Goal: Information Seeking & Learning: Learn about a topic

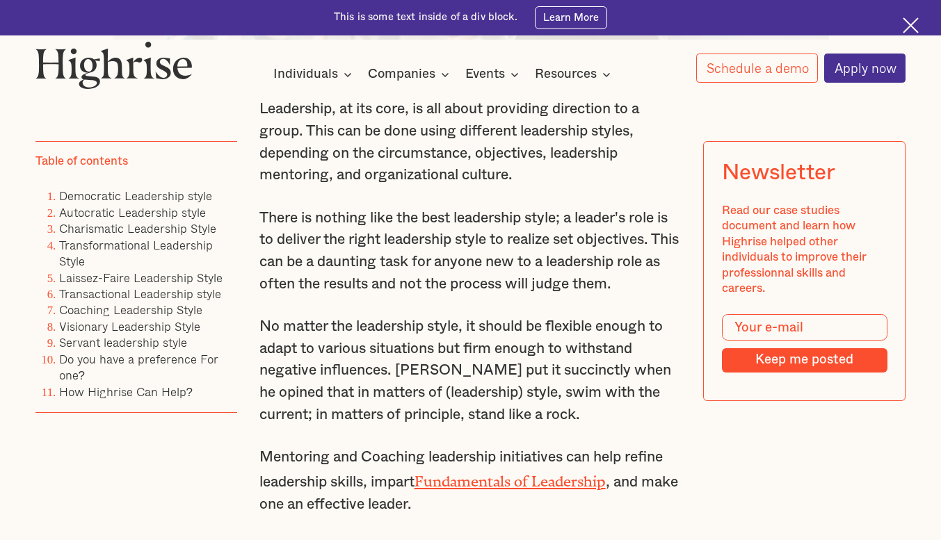
scroll to position [885, 0]
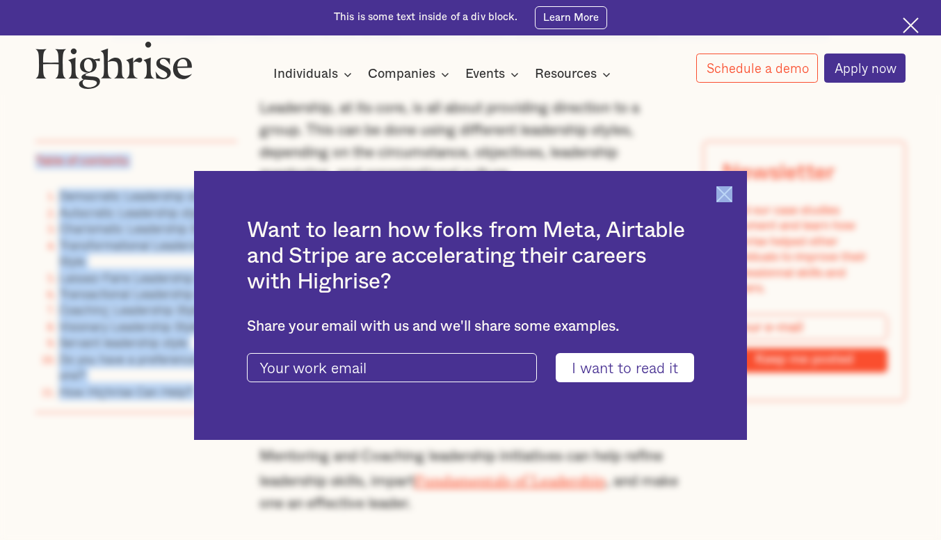
drag, startPoint x: 255, startPoint y: 102, endPoint x: 732, endPoint y: 187, distance: 484.5
click at [732, 192] on img at bounding box center [724, 194] width 16 height 16
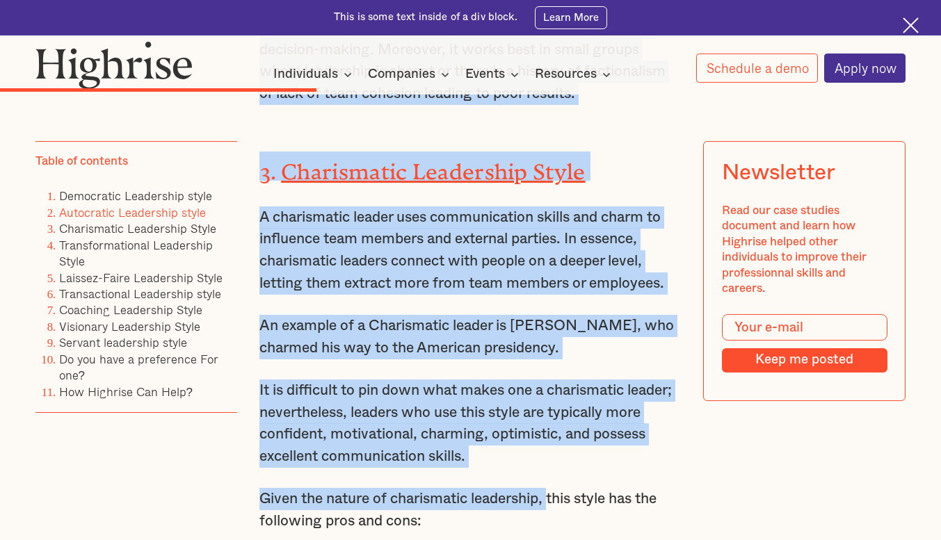
scroll to position [5335, 0]
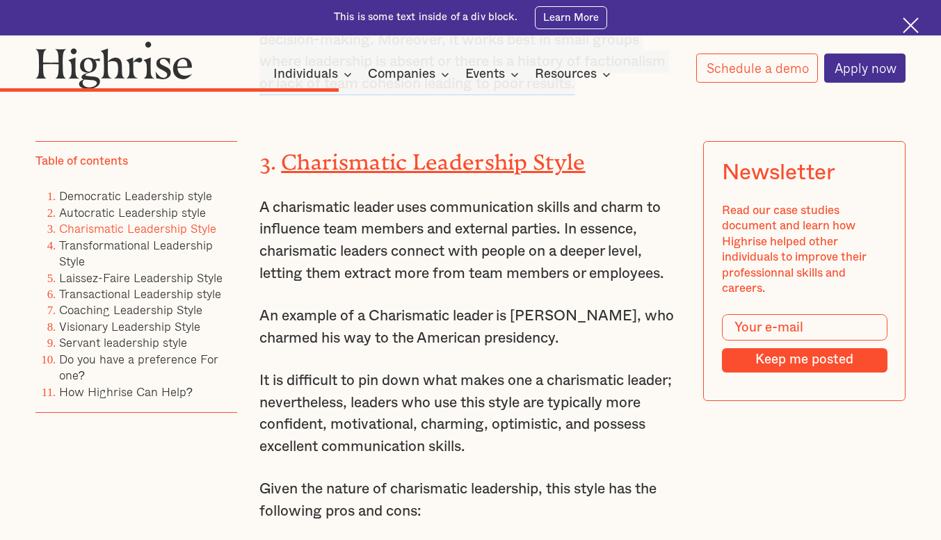
drag, startPoint x: 257, startPoint y: 234, endPoint x: 592, endPoint y: 104, distance: 359.1
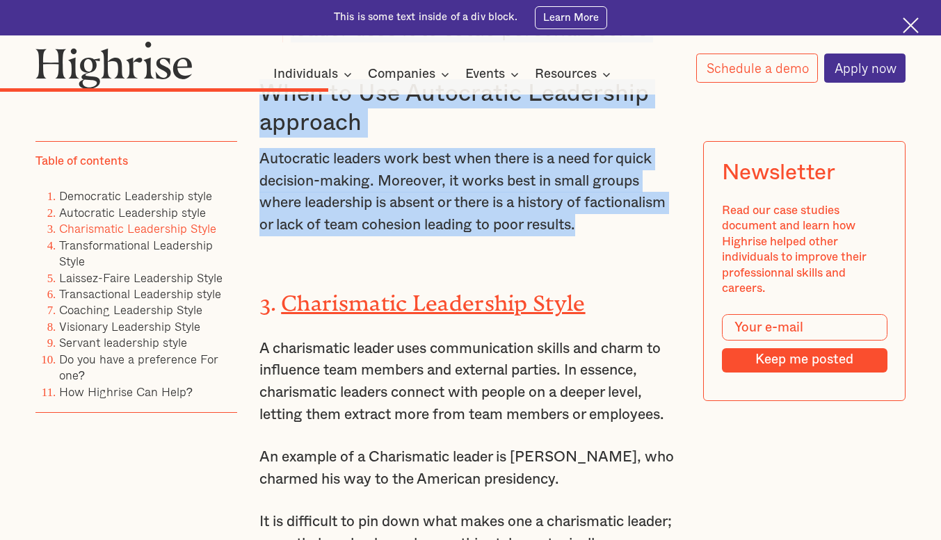
scroll to position [5190, 0]
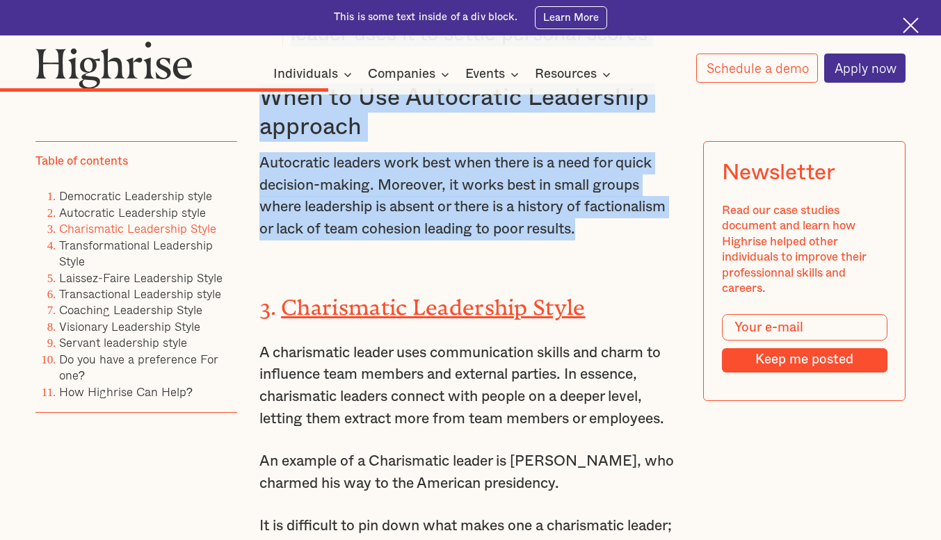
copy div "Loremipsum, do sit amet, co adi elits doeiusmod temporinc ut l etdol. Magn ali …"
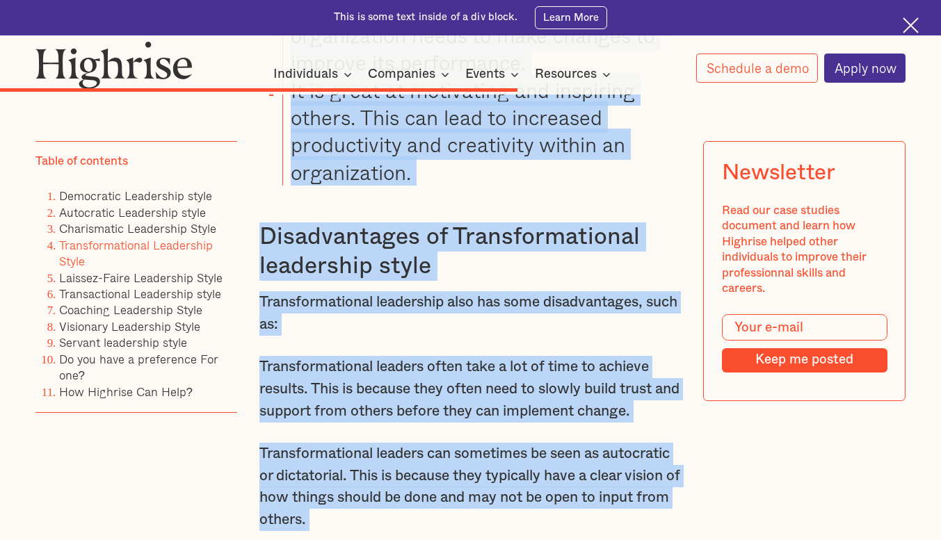
scroll to position [7659, 0]
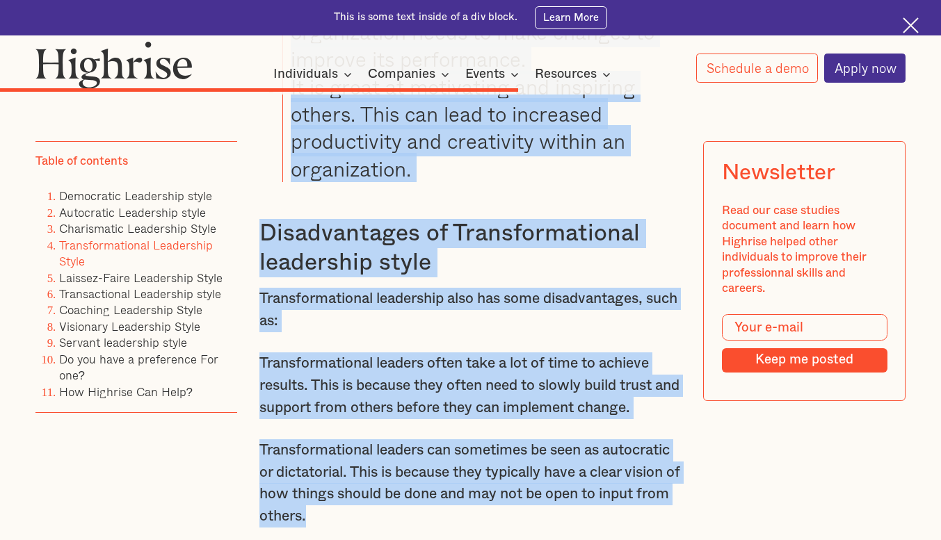
drag, startPoint x: 279, startPoint y: 158, endPoint x: 414, endPoint y: 478, distance: 348.1
copy div "Loremipsumd Sitametcon Adipi E seddoeiusmo tempor inci utlaboreetdol magnaa eni…"
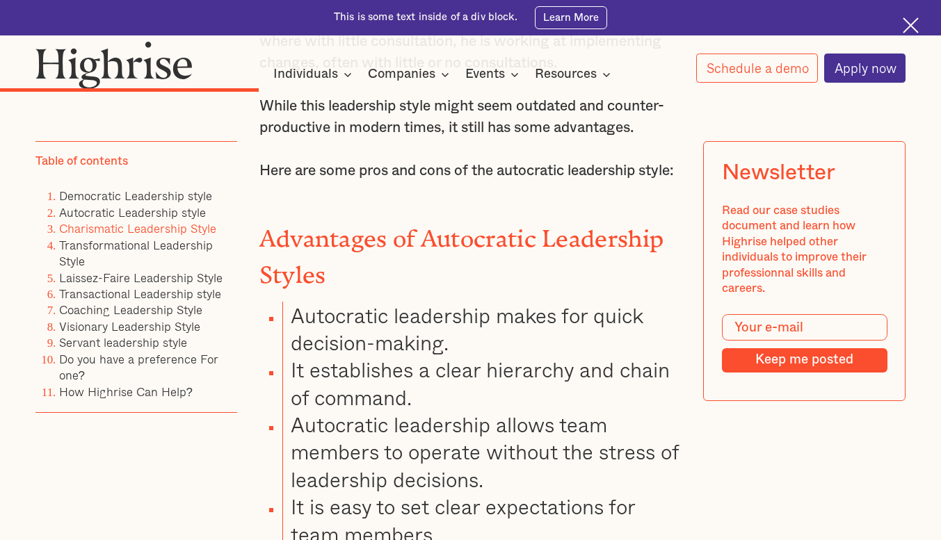
scroll to position [4296, 0]
click at [159, 252] on link "Transformational Leadership Style" at bounding box center [136, 252] width 154 height 35
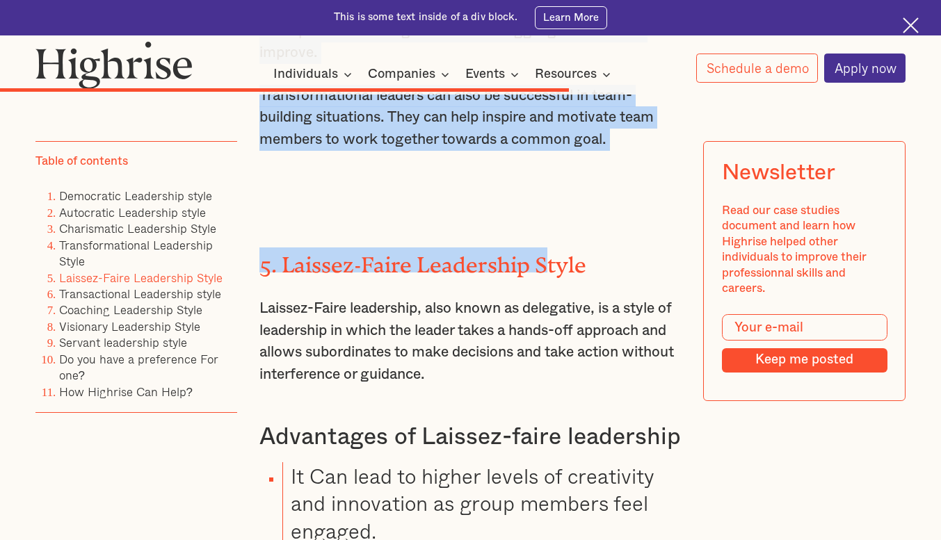
scroll to position [8317, 0]
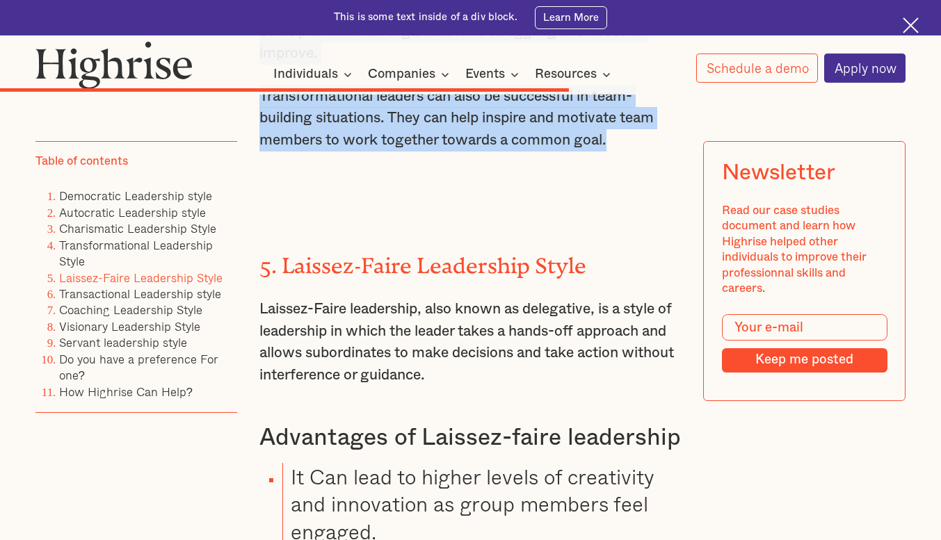
drag, startPoint x: 243, startPoint y: 236, endPoint x: 613, endPoint y: 106, distance: 391.7
copy div "When to Use Transformational Leadership Style The transformational leadership s…"
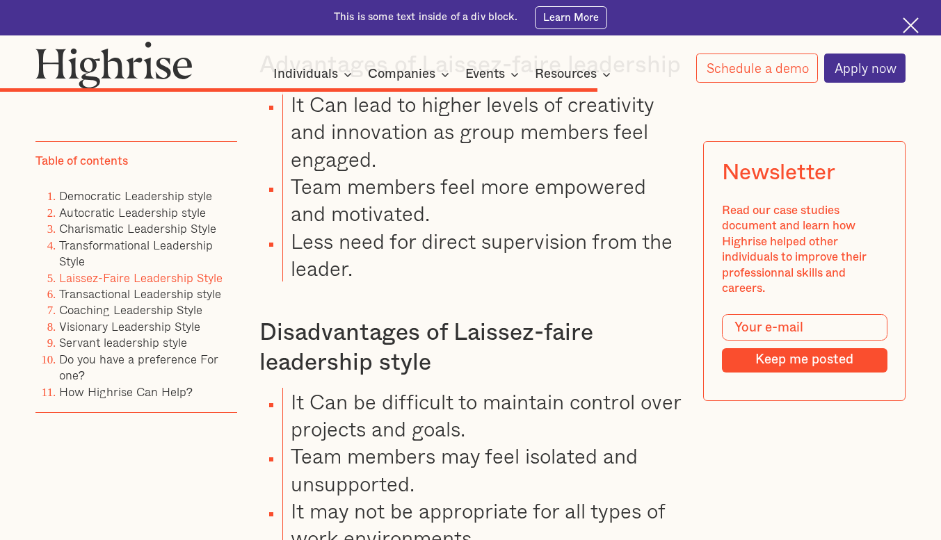
scroll to position [8690, 0]
click at [127, 296] on link "Transactional Leadership style" at bounding box center [140, 293] width 162 height 19
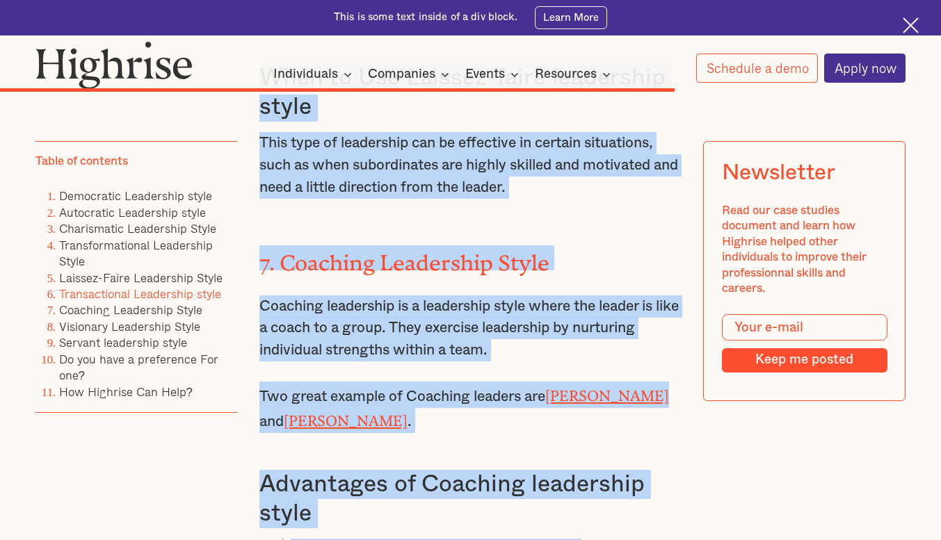
scroll to position [9922, 0]
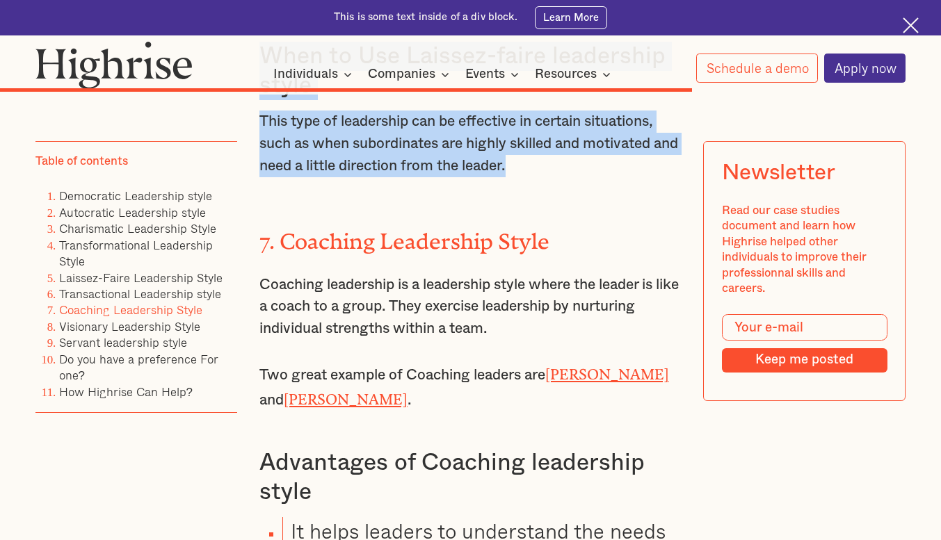
drag, startPoint x: 278, startPoint y: 186, endPoint x: 560, endPoint y: 170, distance: 282.1
click at [560, 170] on div "5. [PERSON_NAME] Leadership Style [PERSON_NAME] leadership, also known as deleg…" at bounding box center [470, 329] width 423 height 3465
copy div "Transactional Leadership style The transactional leadership style is a leadersh…"
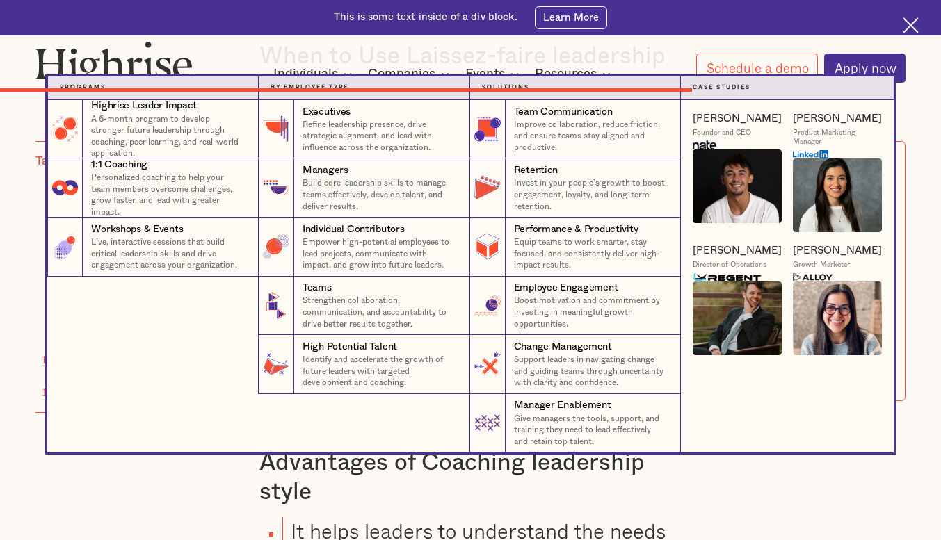
click at [10, 320] on nav "Programs 4 Highrise Leader Impact Program A 6-month program to develop stronger…" at bounding box center [470, 264] width 941 height 376
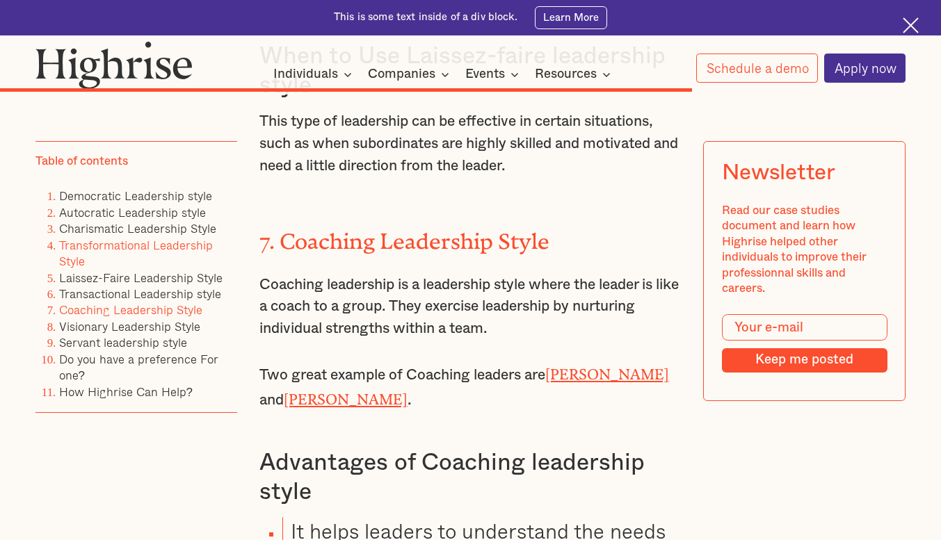
click at [120, 245] on link "Transformational Leadership Style" at bounding box center [136, 252] width 154 height 35
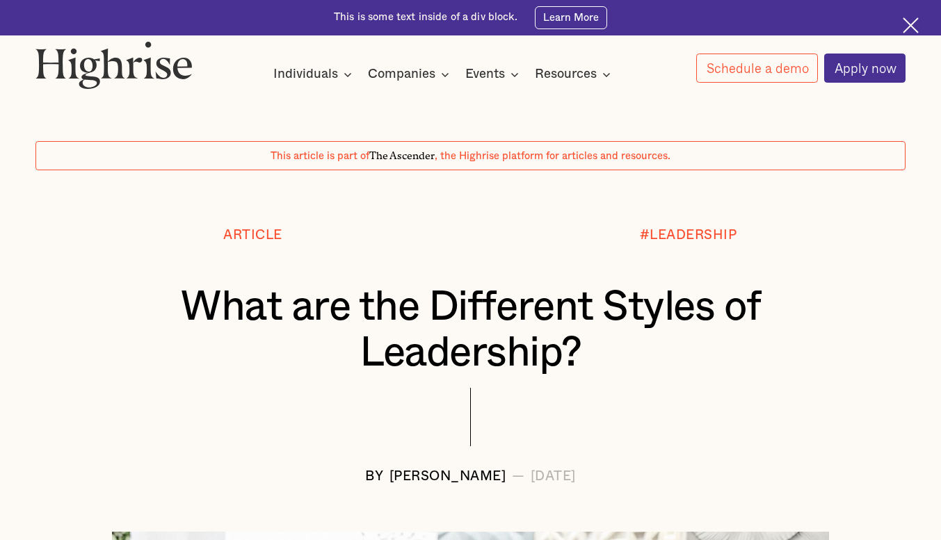
drag, startPoint x: 180, startPoint y: 300, endPoint x: 173, endPoint y: 291, distance: 10.9
click at [173, 291] on h1 "What are the Different Styles of Leadership?" at bounding box center [471, 330] width 798 height 92
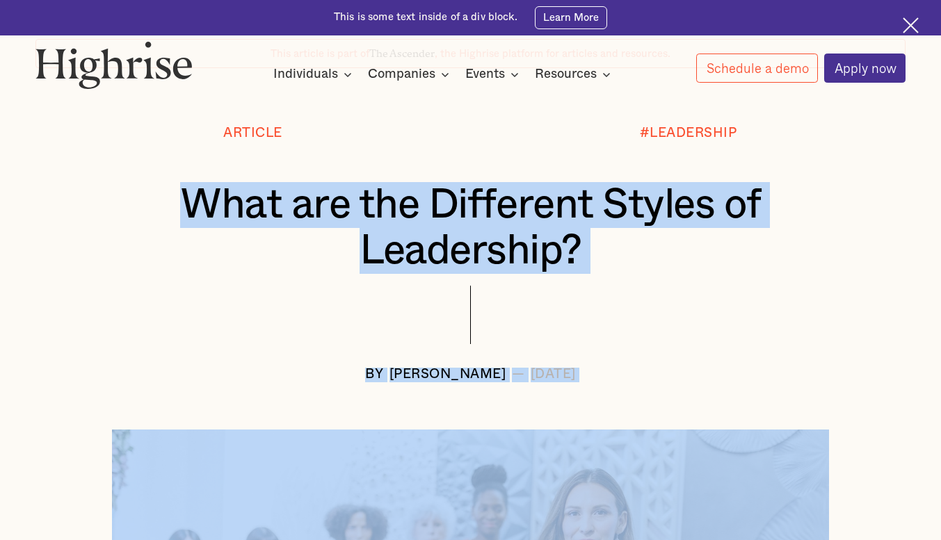
scroll to position [150, 0]
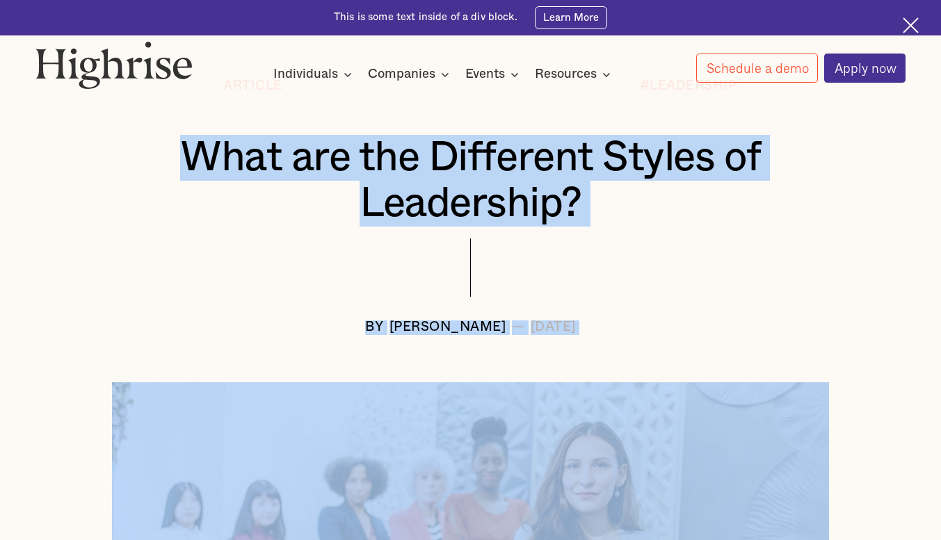
drag, startPoint x: 166, startPoint y: 293, endPoint x: 632, endPoint y: 333, distance: 467.7
click at [632, 333] on div "Article #LEADERSHIP What are the Different Styles of Leadership? BY [PERSON_NAM…" at bounding box center [470, 207] width 941 height 256
copy div "What are the Different Styles of Leadership? BY [PERSON_NAME] — [DATE]"
